Goal: Task Accomplishment & Management: Use online tool/utility

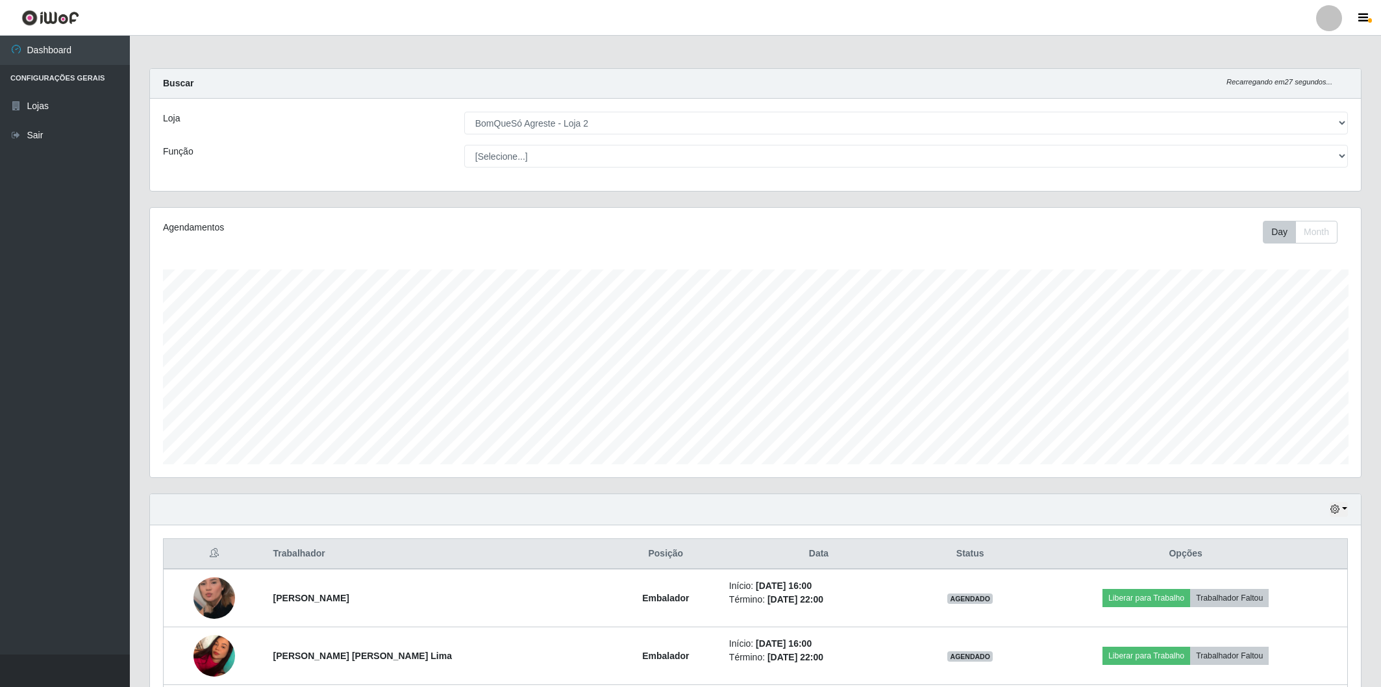
select select "214"
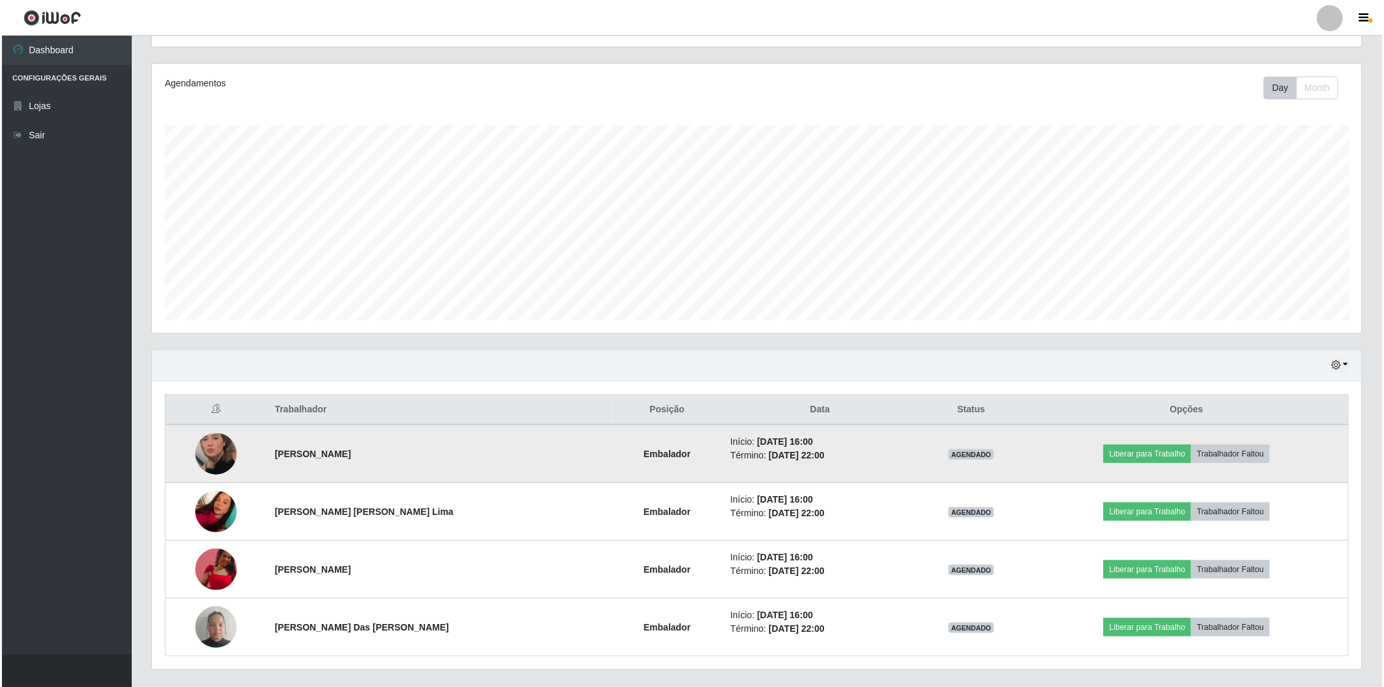
scroll to position [175, 0]
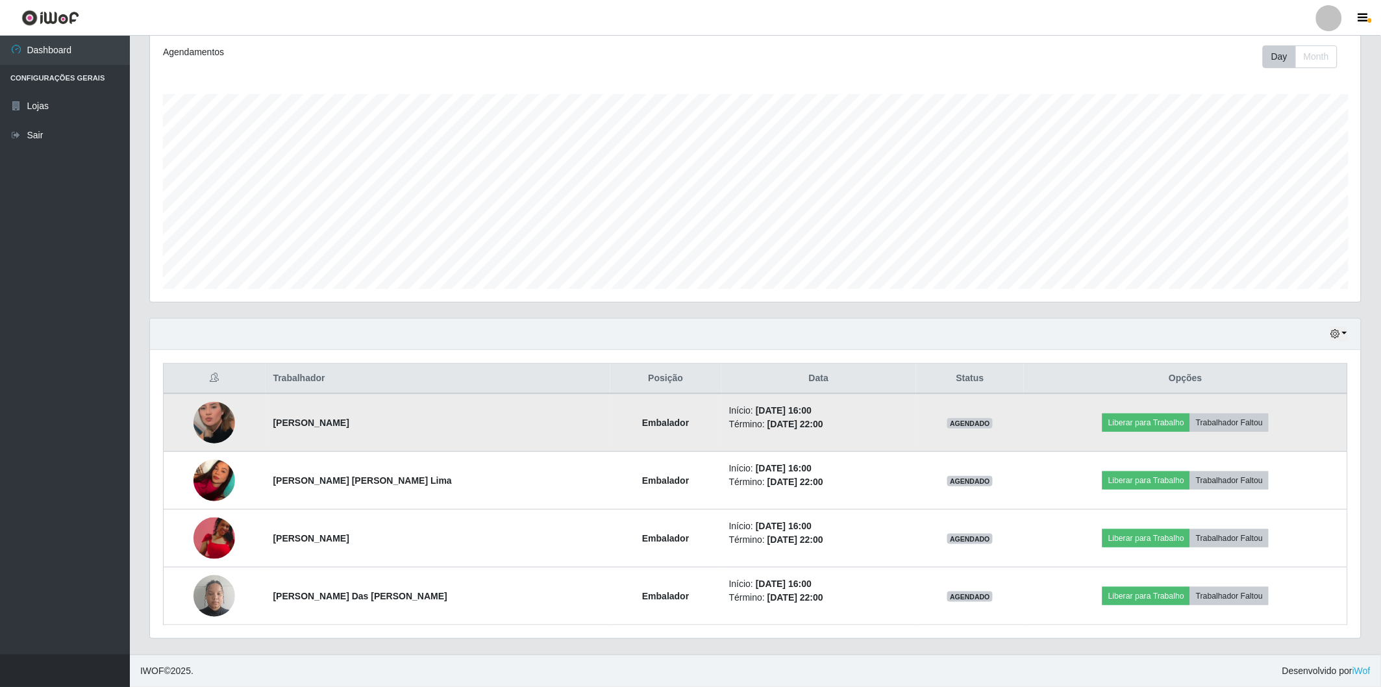
click at [213, 424] on img at bounding box center [214, 423] width 42 height 74
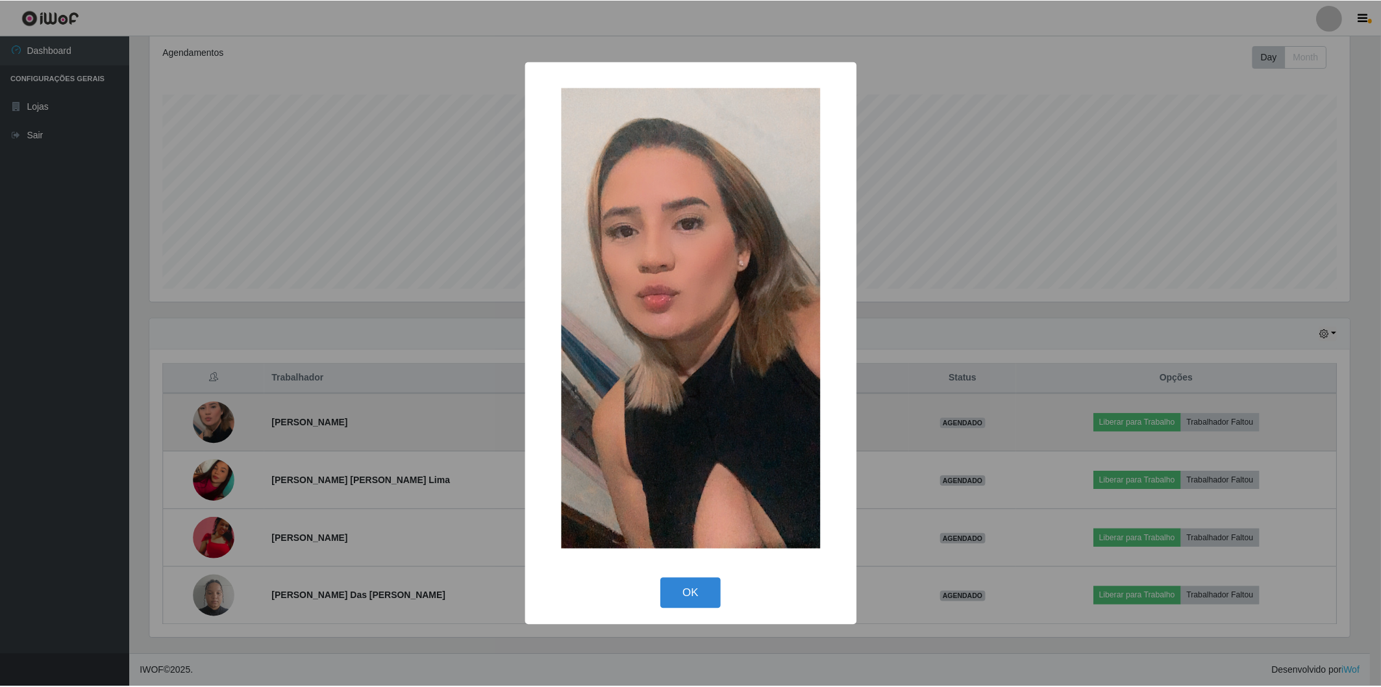
scroll to position [269, 1203]
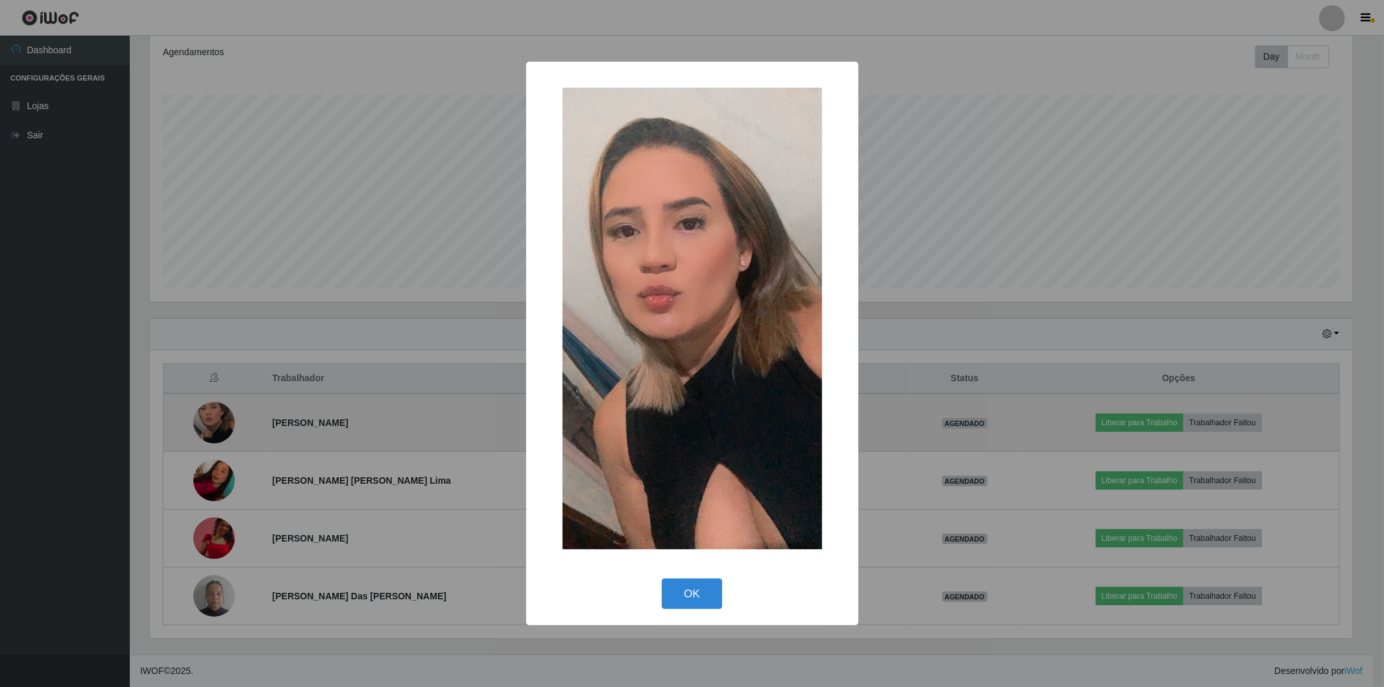
click at [213, 424] on div "× OK Cancel" at bounding box center [692, 343] width 1384 height 687
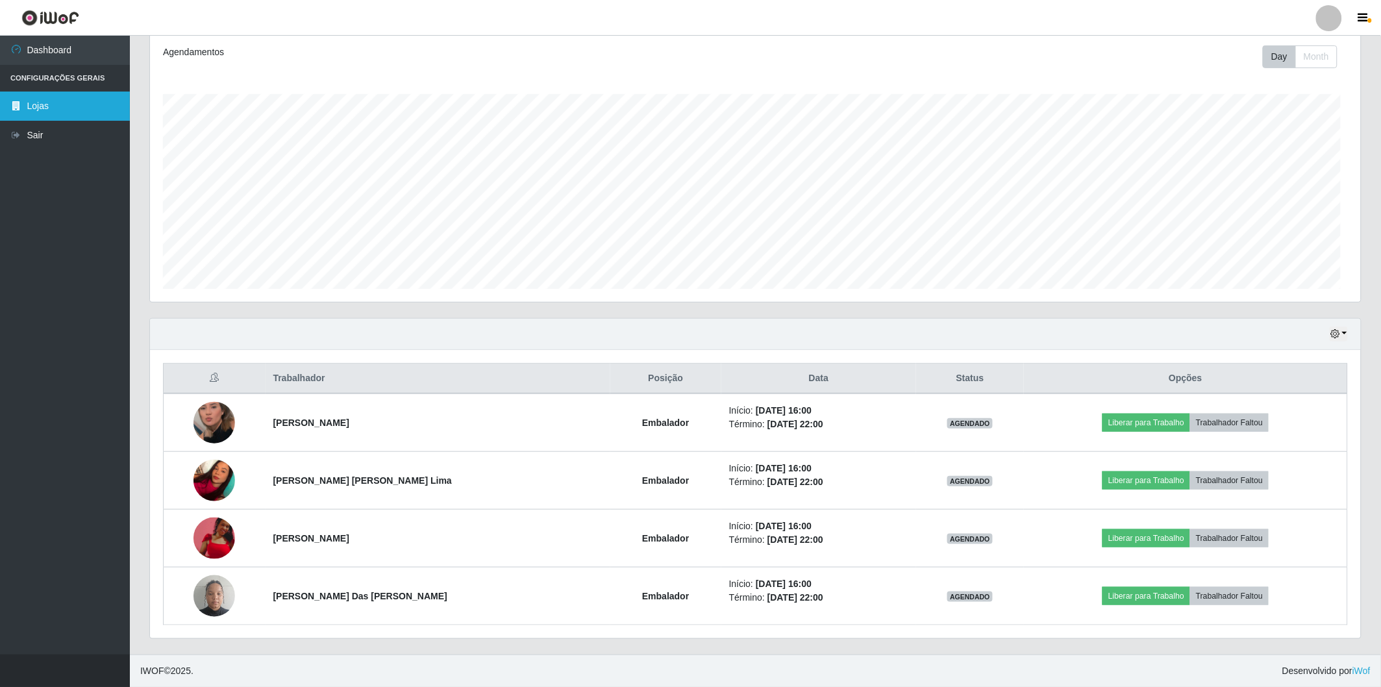
scroll to position [269, 1211]
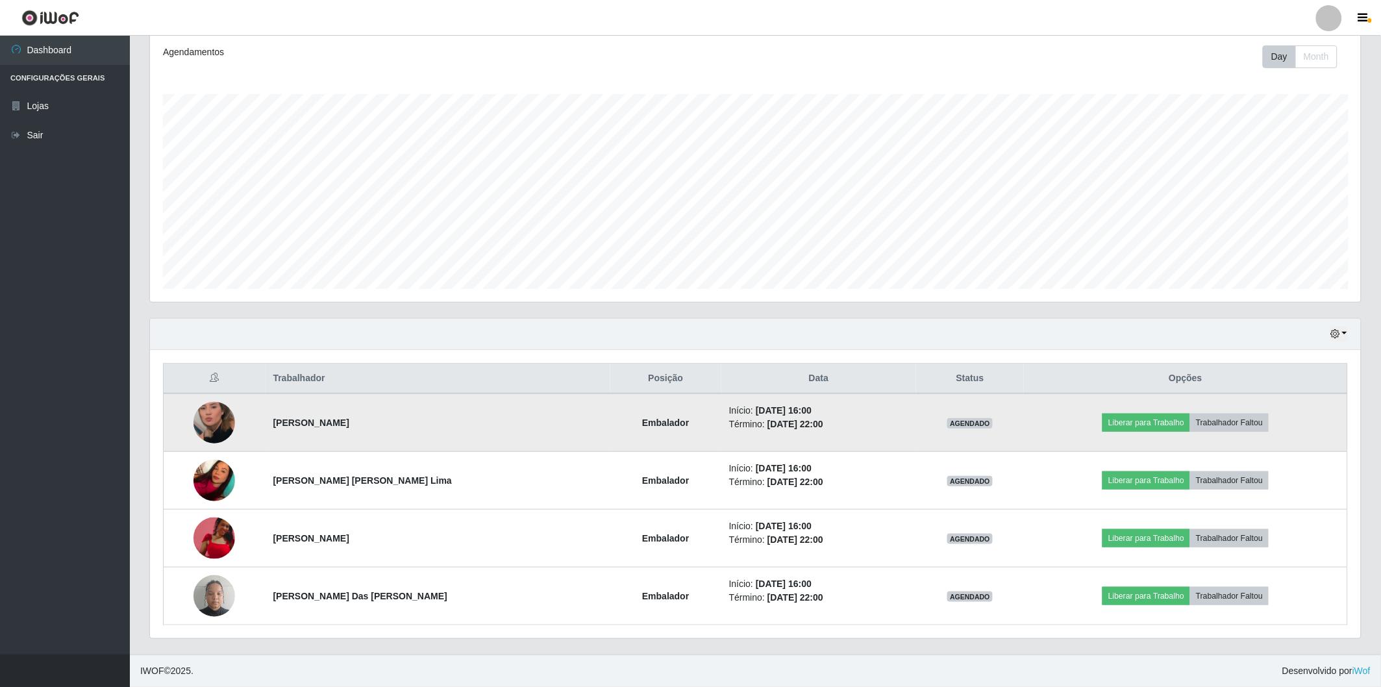
click at [1147, 408] on td "Liberar para Trabalho Trabalhador Faltou" at bounding box center [1185, 422] width 323 height 58
click at [1145, 424] on button "Liberar para Trabalho" at bounding box center [1146, 422] width 88 height 18
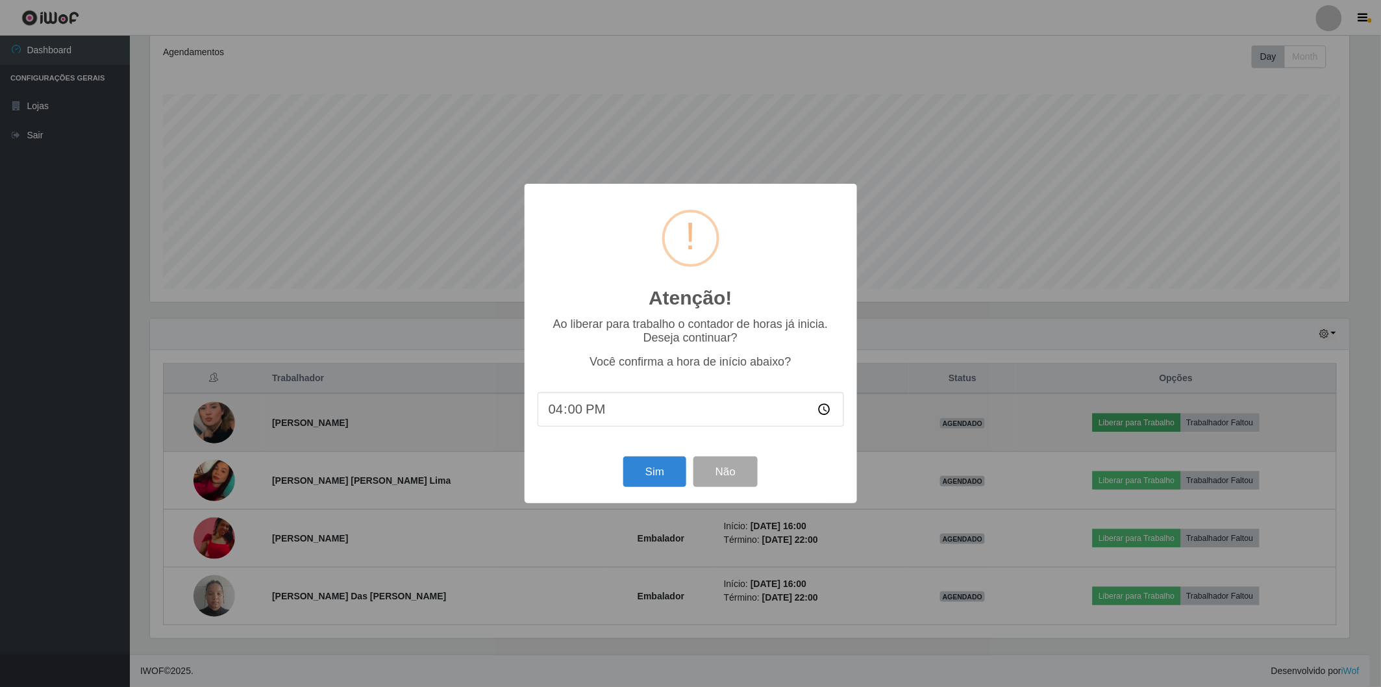
scroll to position [269, 1203]
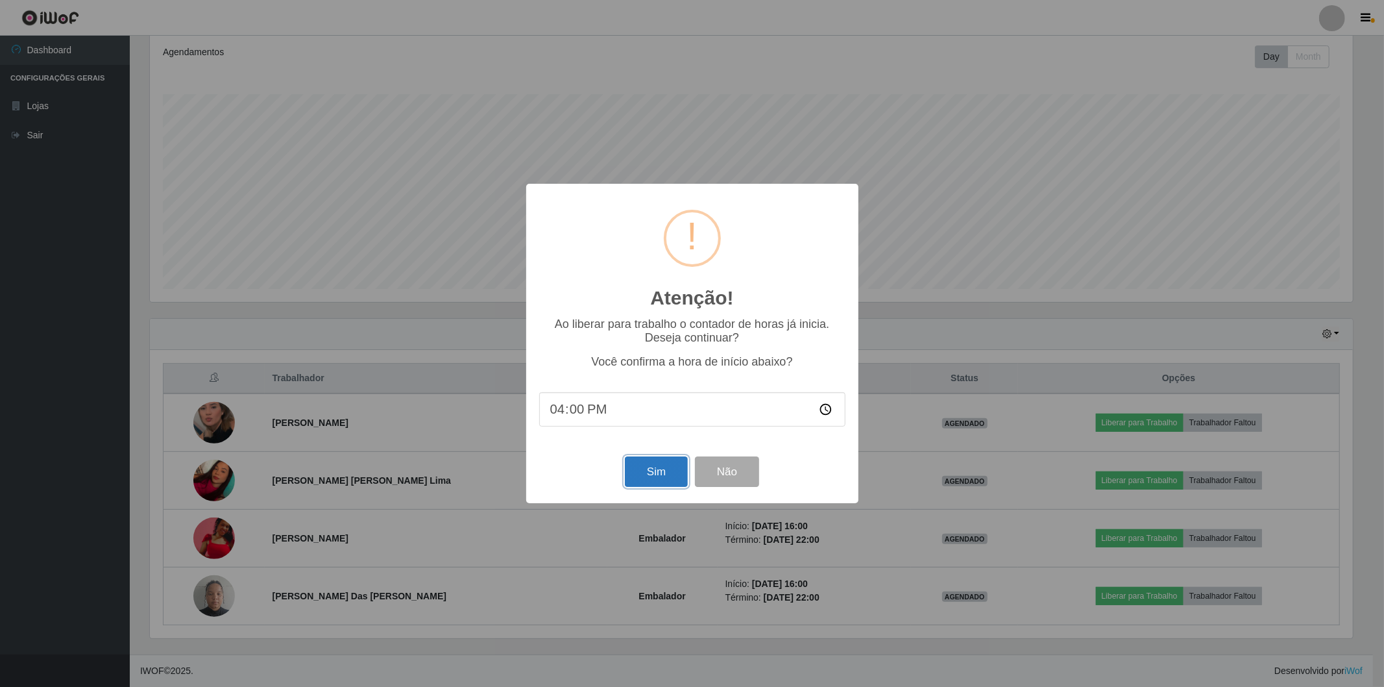
click at [652, 484] on button "Sim" at bounding box center [656, 471] width 63 height 31
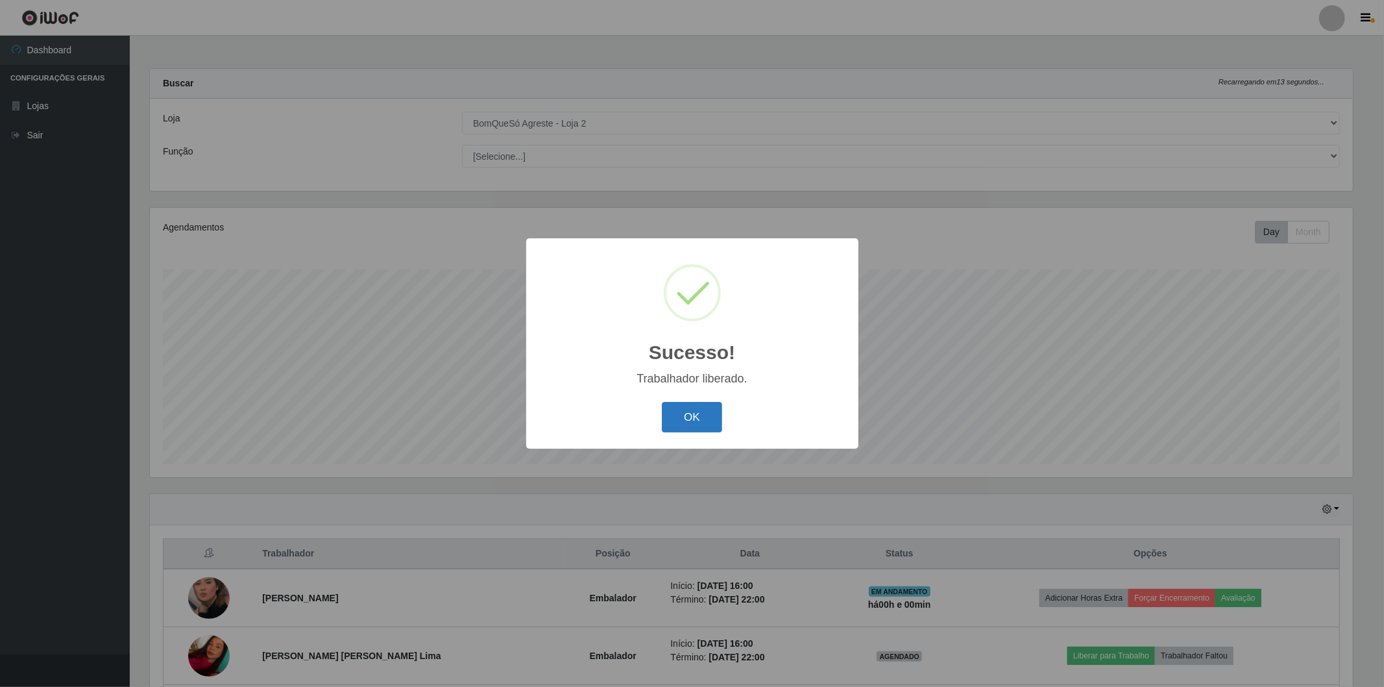
click at [682, 403] on button "OK" at bounding box center [692, 417] width 60 height 31
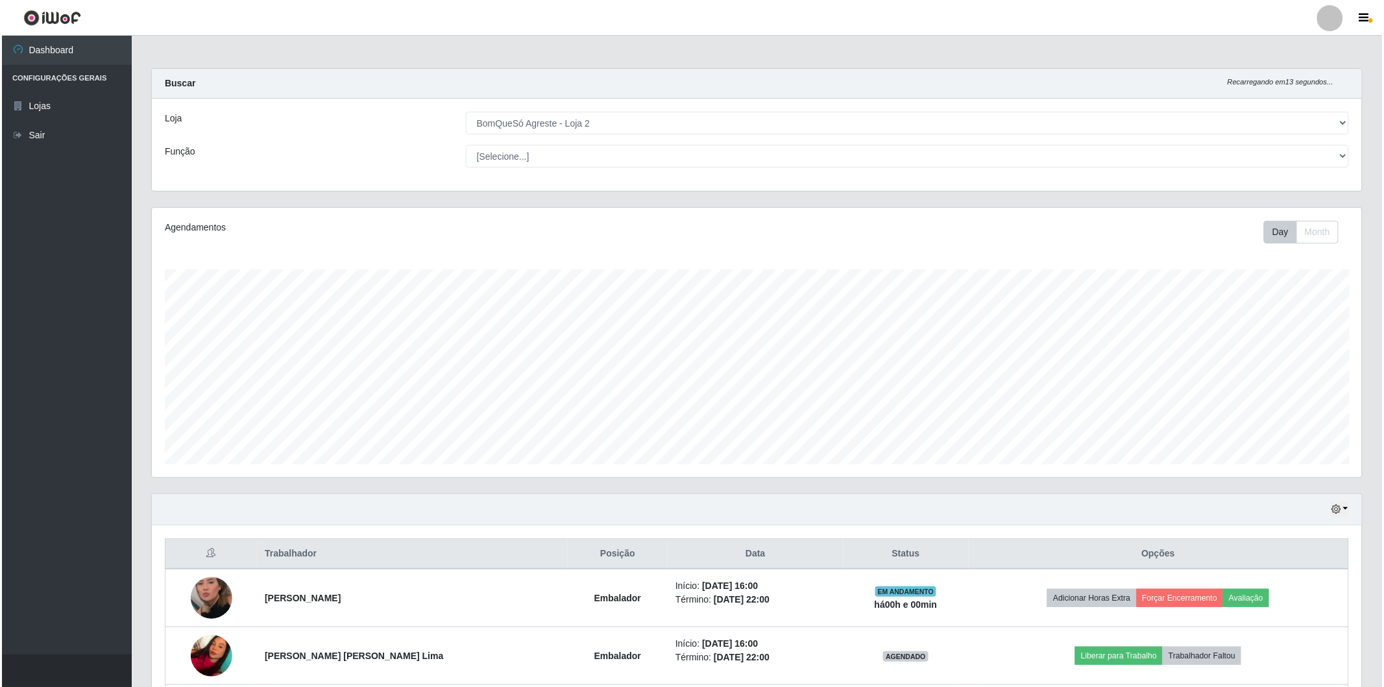
scroll to position [175, 0]
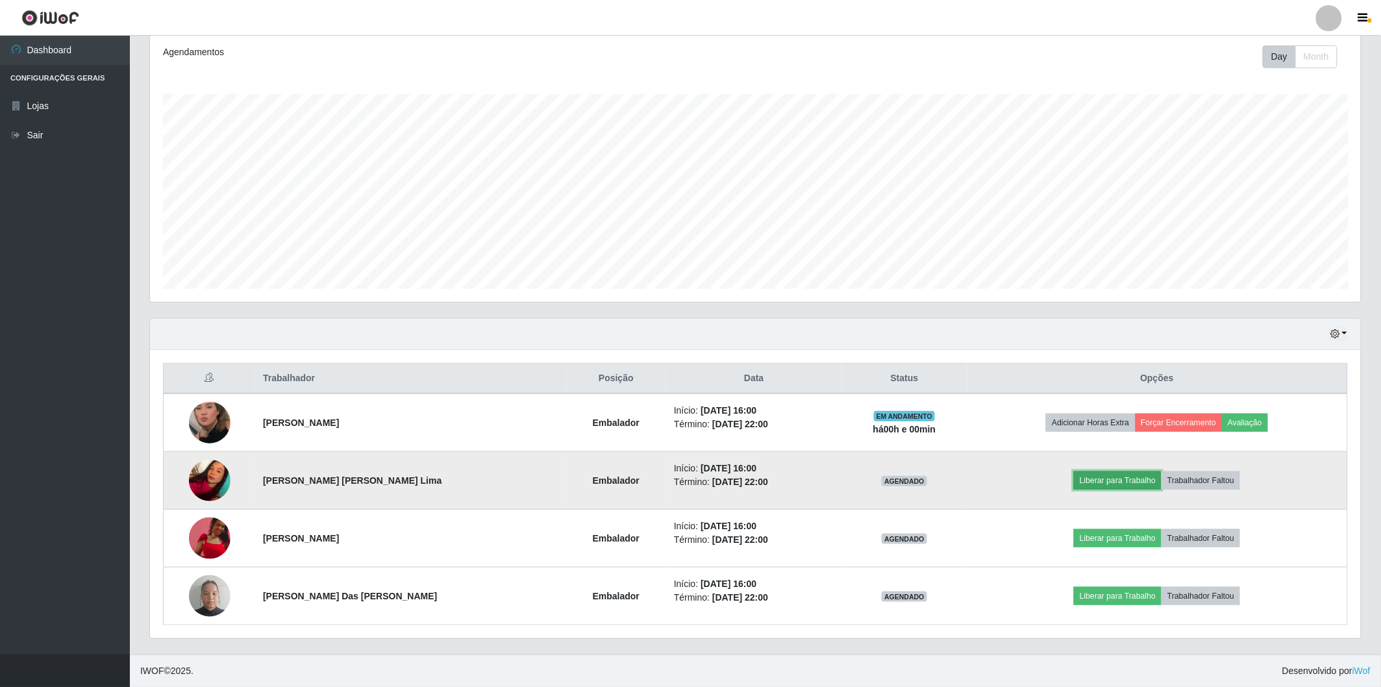
click at [1092, 478] on button "Liberar para Trabalho" at bounding box center [1118, 480] width 88 height 18
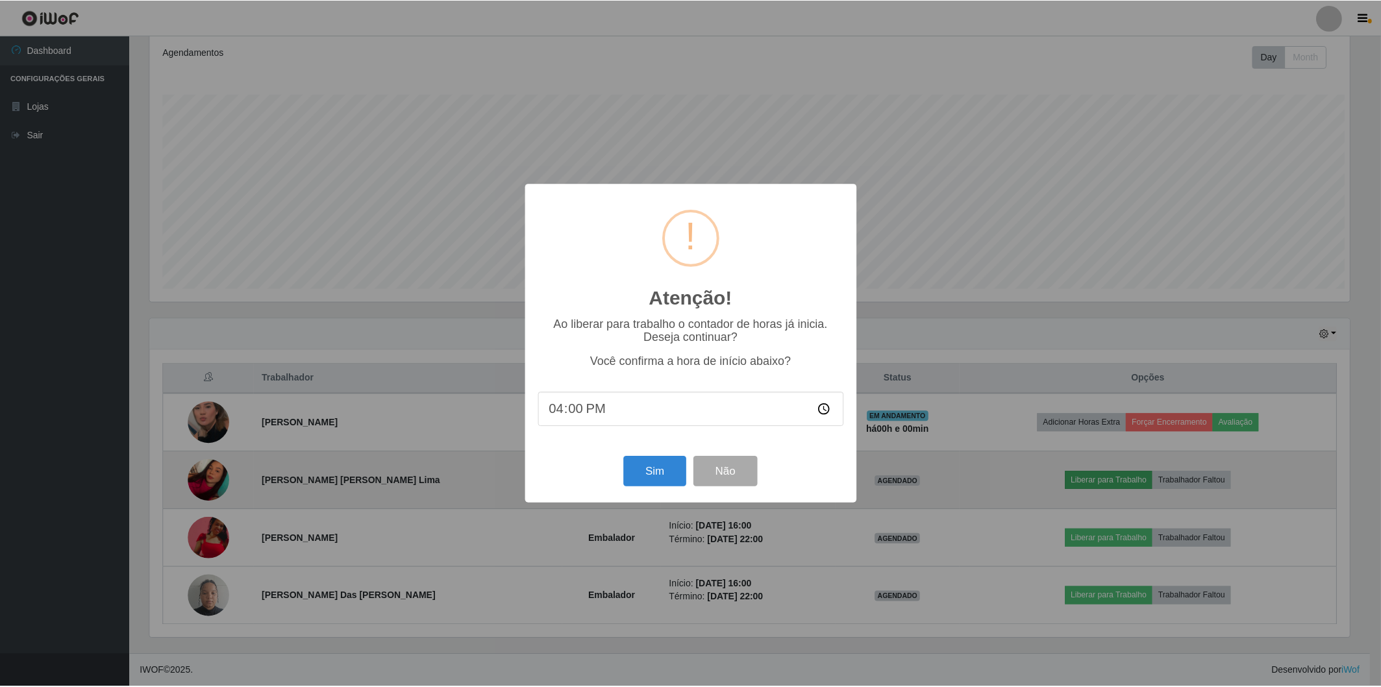
scroll to position [269, 1203]
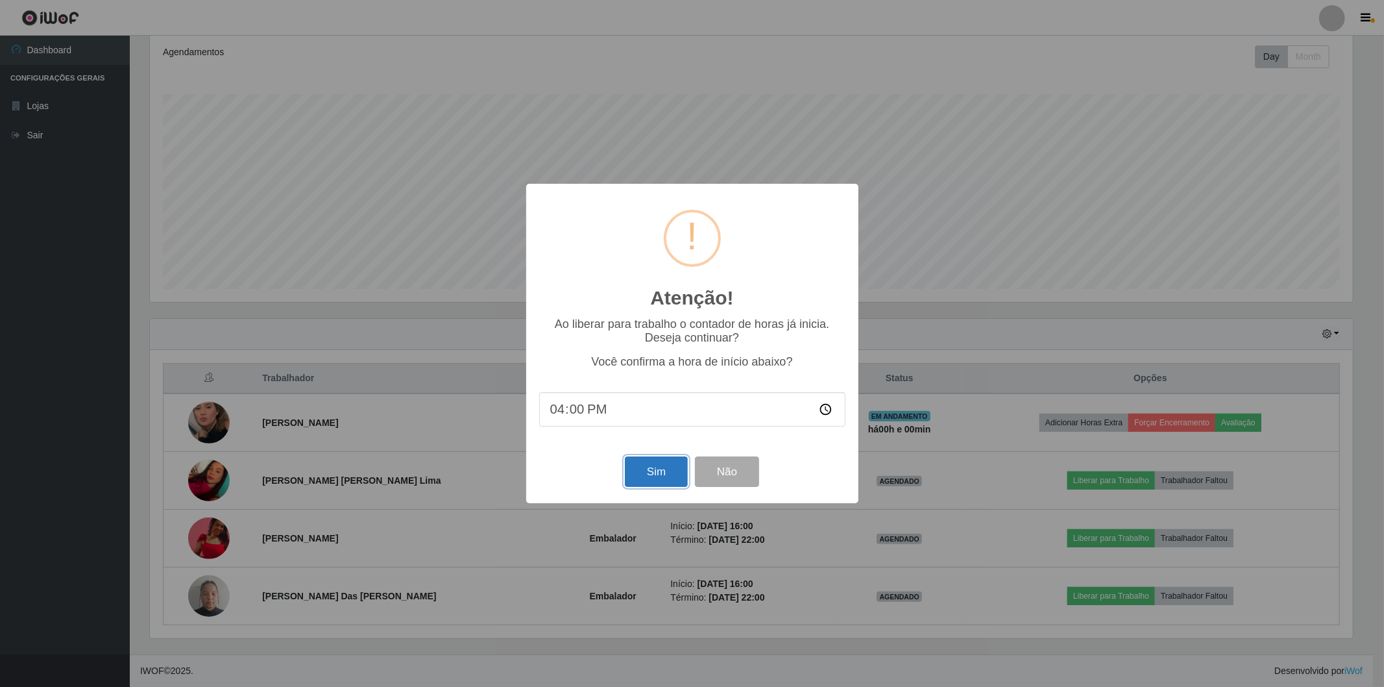
click at [665, 471] on button "Sim" at bounding box center [656, 471] width 63 height 31
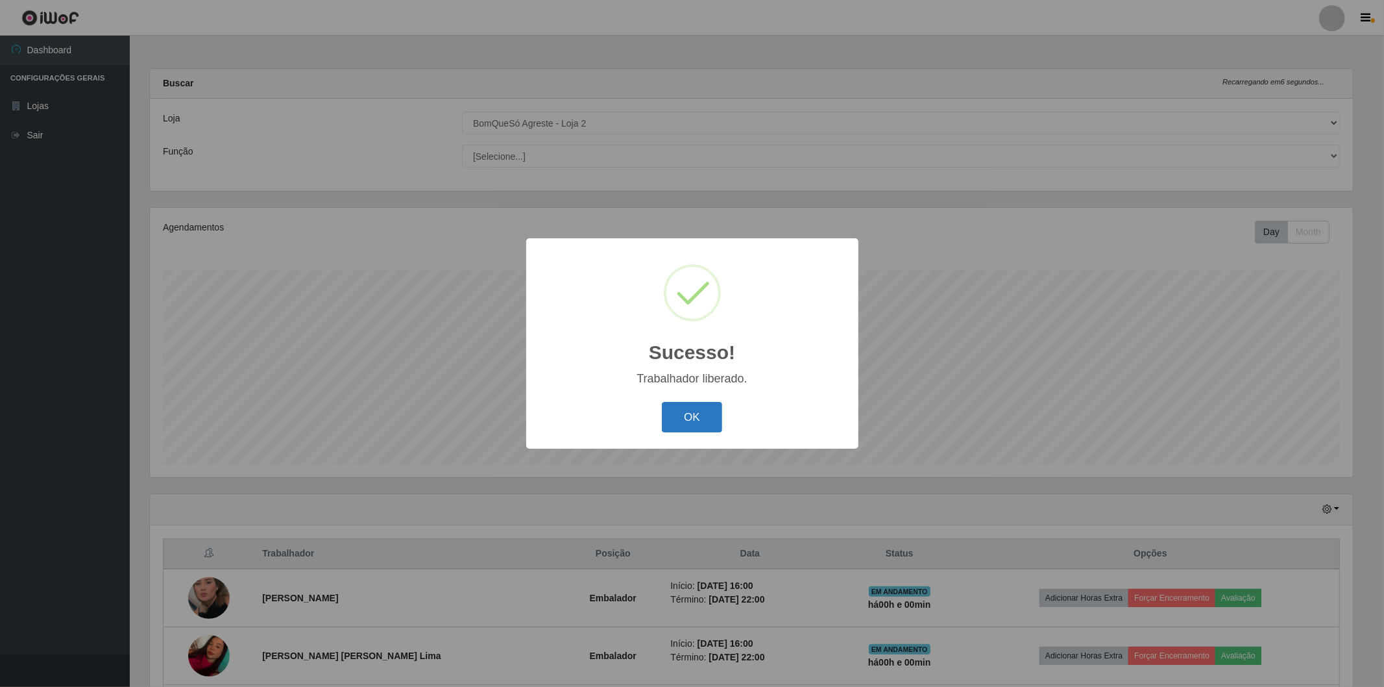
click at [687, 422] on button "OK" at bounding box center [692, 417] width 60 height 31
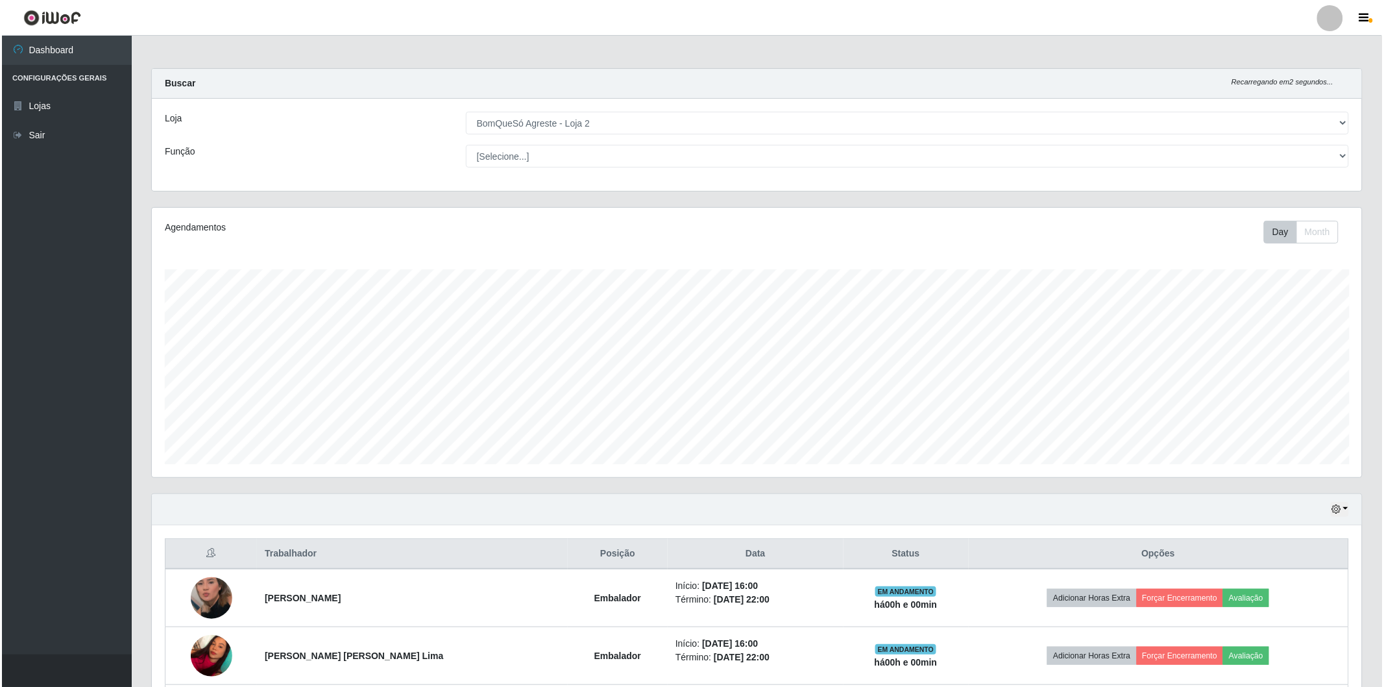
scroll to position [175, 0]
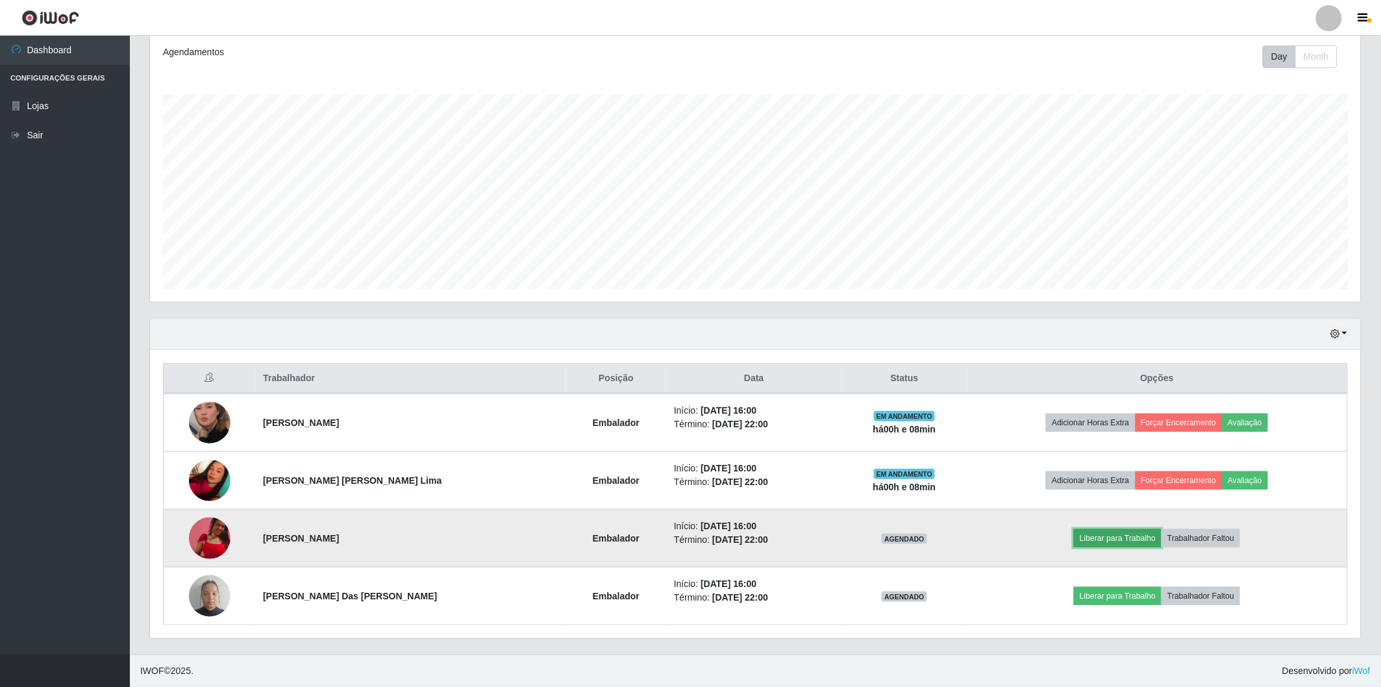
click at [1089, 533] on button "Liberar para Trabalho" at bounding box center [1118, 538] width 88 height 18
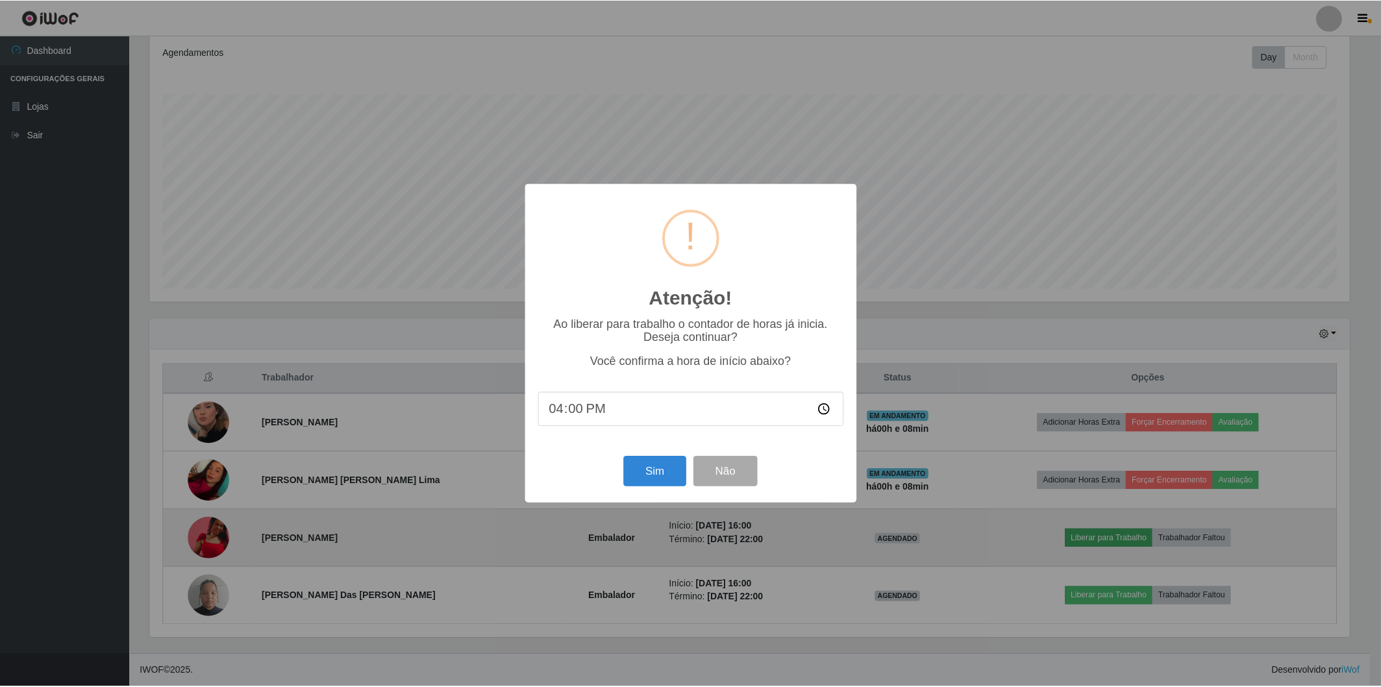
scroll to position [269, 1203]
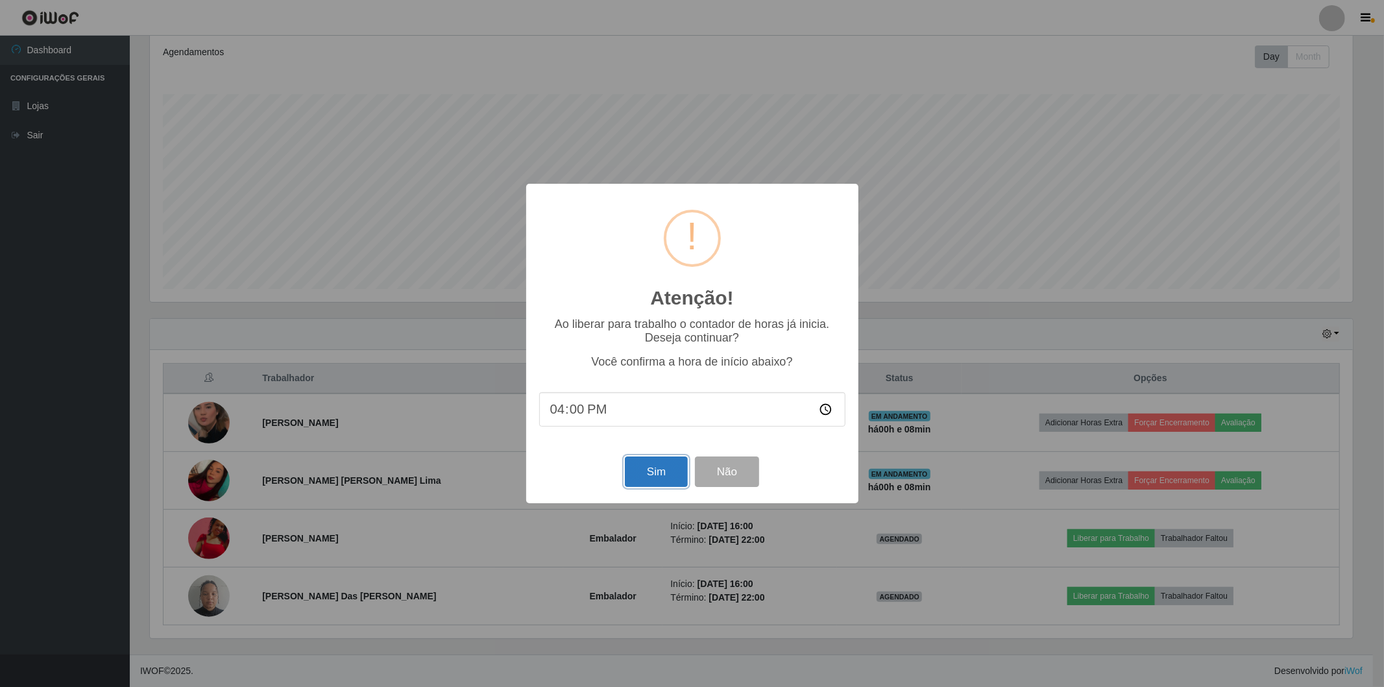
click at [641, 469] on button "Sim" at bounding box center [656, 471] width 63 height 31
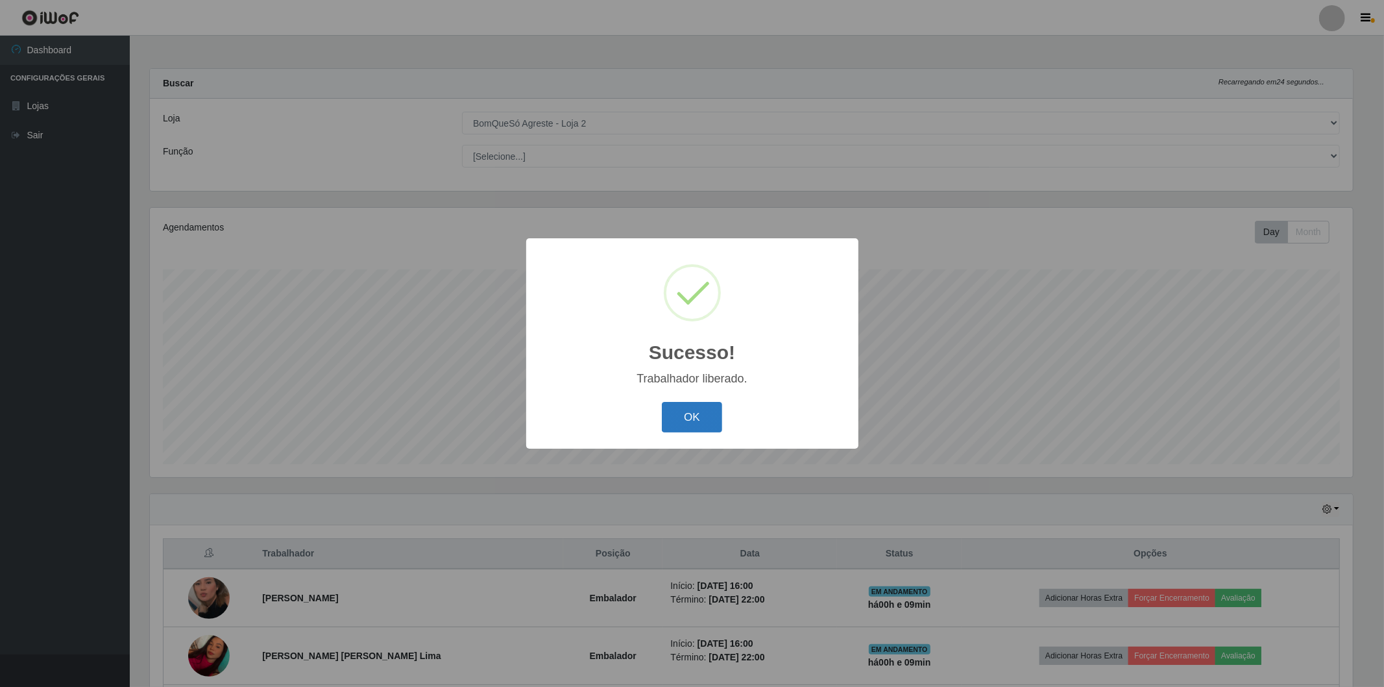
click at [705, 411] on button "OK" at bounding box center [692, 417] width 60 height 31
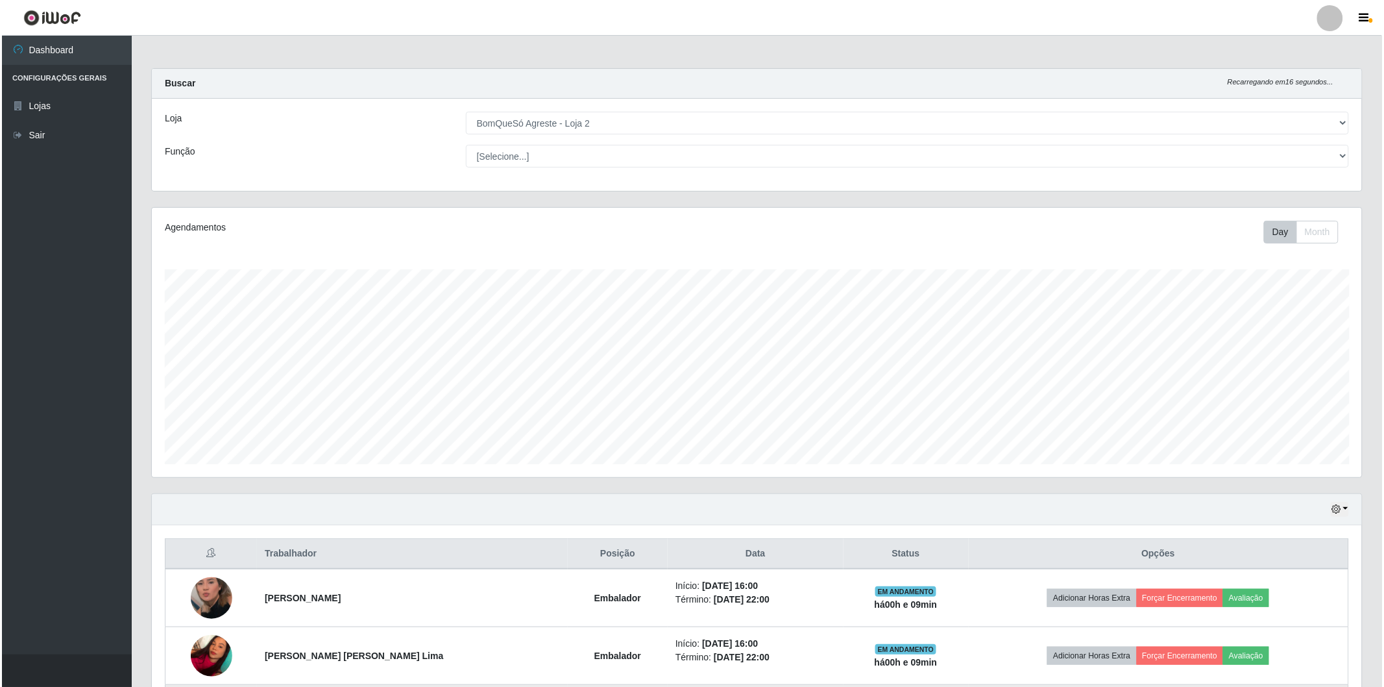
scroll to position [175, 0]
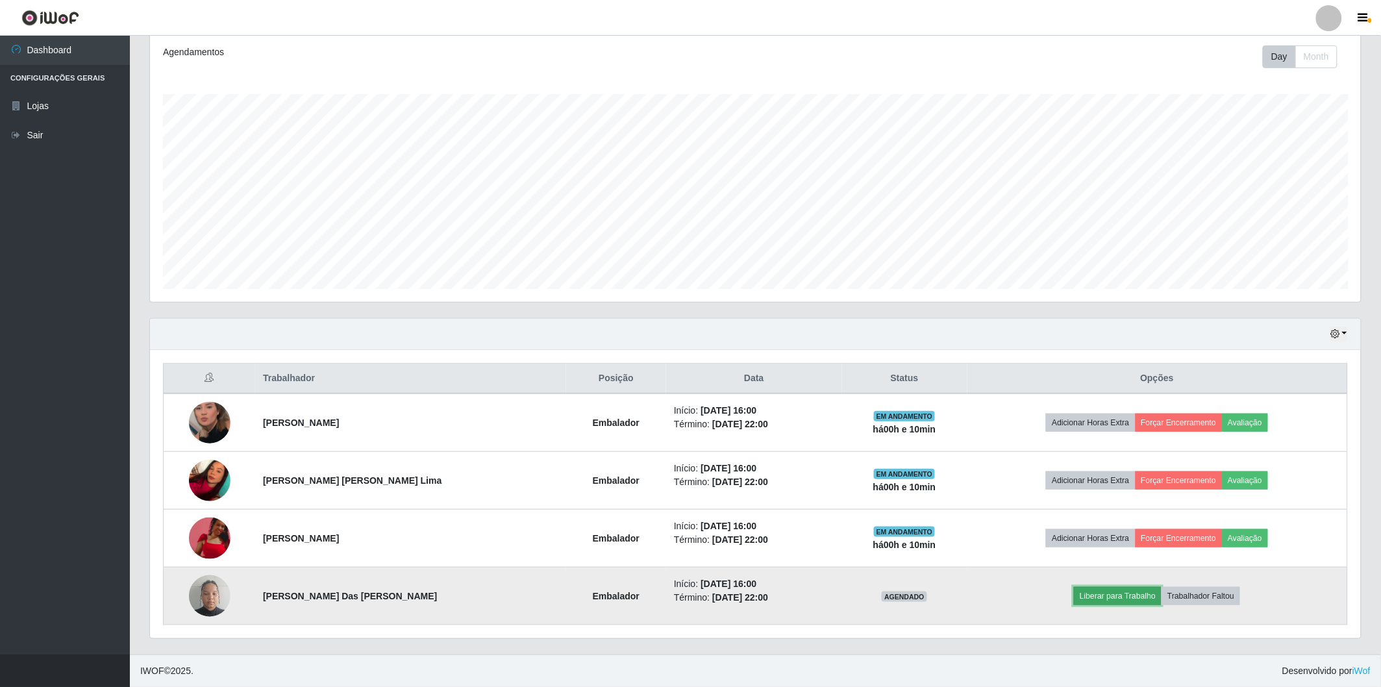
click at [1129, 604] on button "Liberar para Trabalho" at bounding box center [1118, 596] width 88 height 18
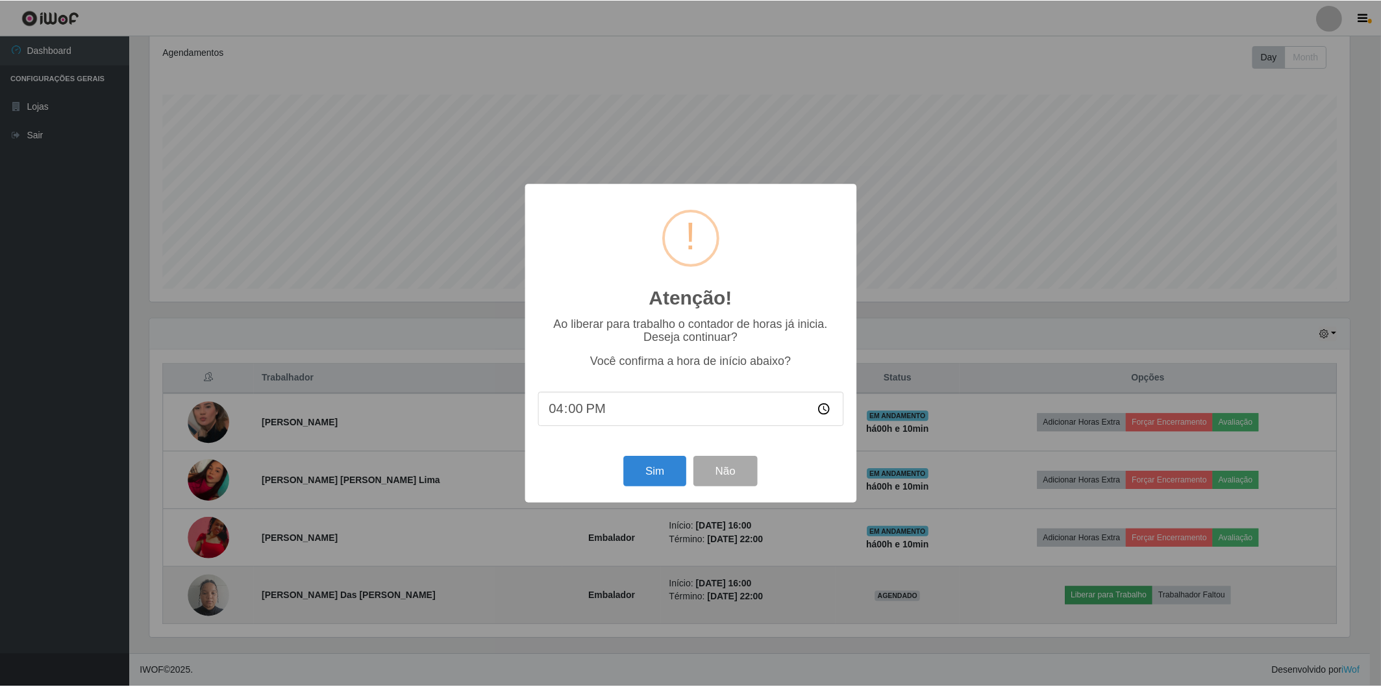
scroll to position [269, 1203]
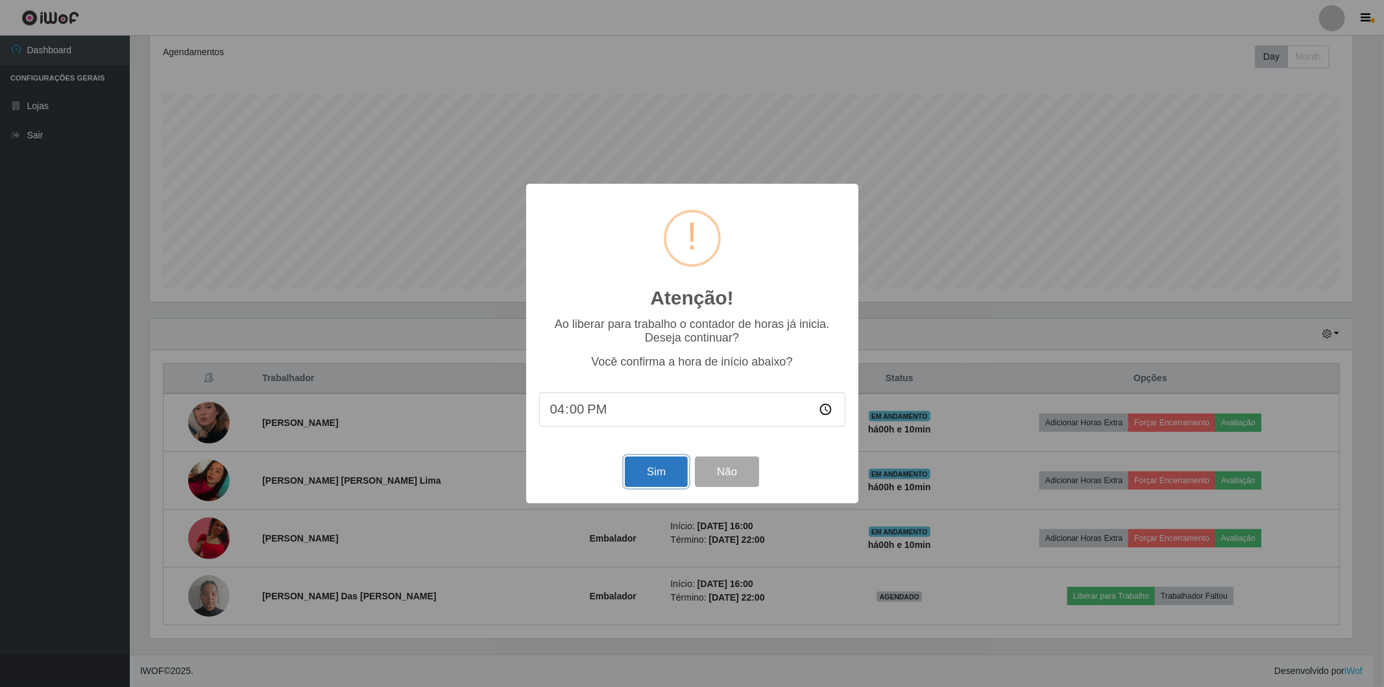
click at [664, 468] on button "Sim" at bounding box center [656, 471] width 63 height 31
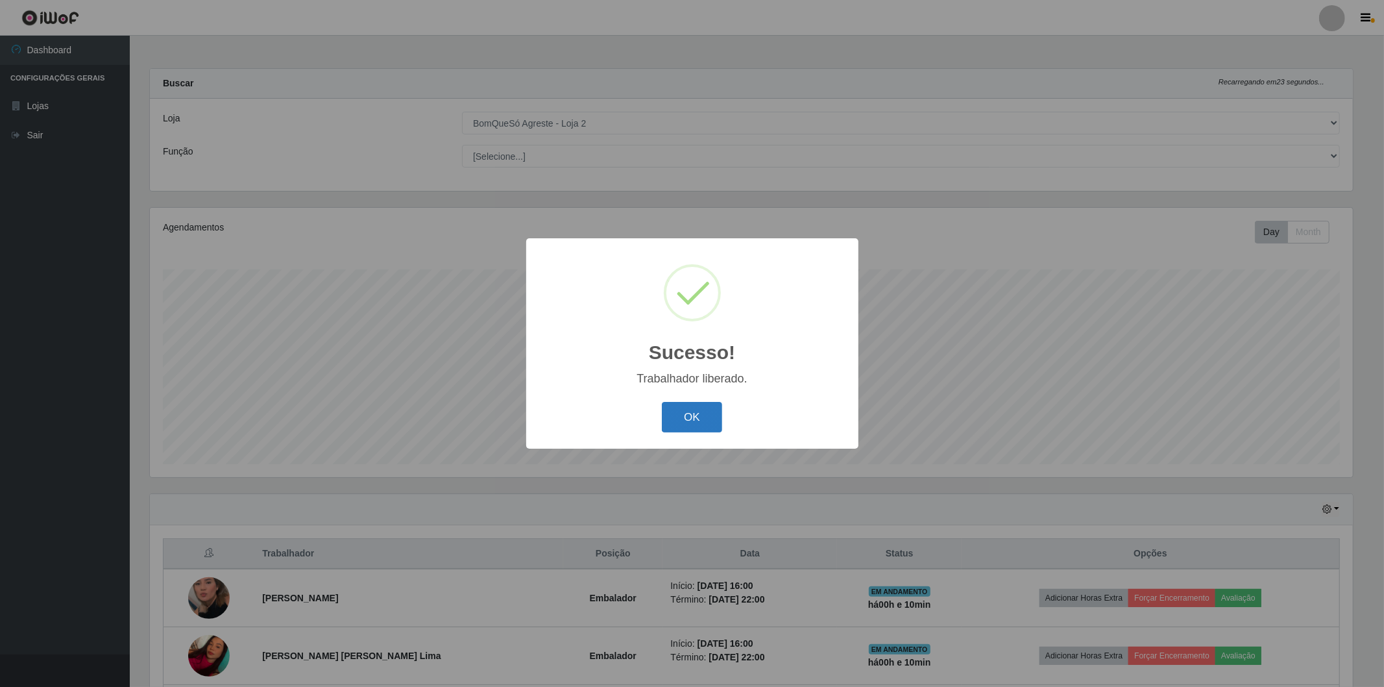
click at [713, 417] on button "OK" at bounding box center [692, 417] width 60 height 31
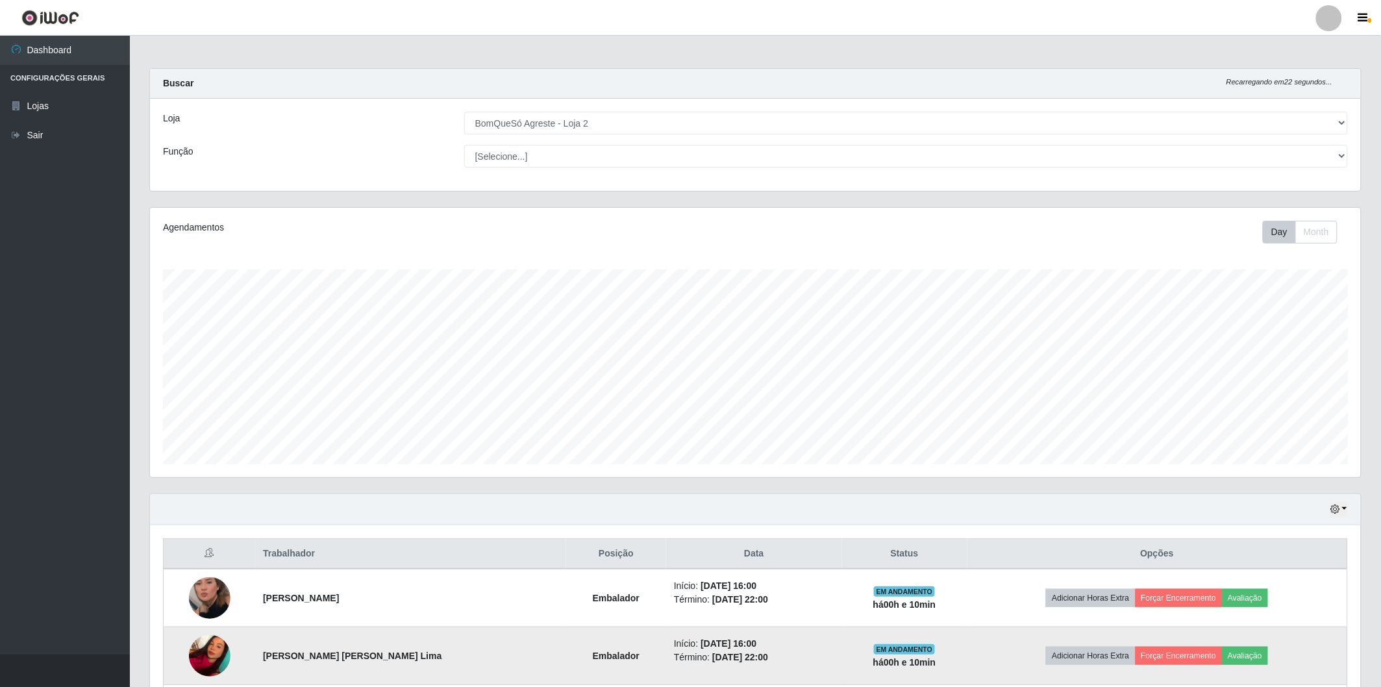
scroll to position [175, 0]
